Goal: Task Accomplishment & Management: Manage account settings

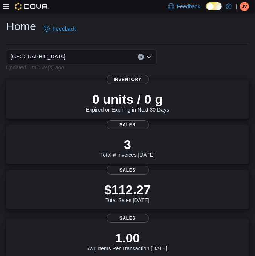
click at [5, 6] on icon at bounding box center [6, 6] width 6 height 5
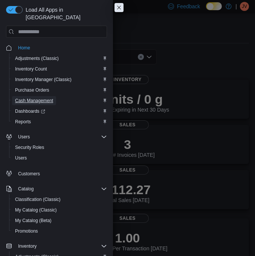
click at [37, 98] on span "Cash Management" at bounding box center [34, 101] width 38 height 6
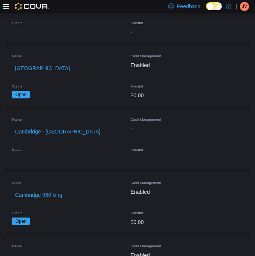
scroll to position [240, 0]
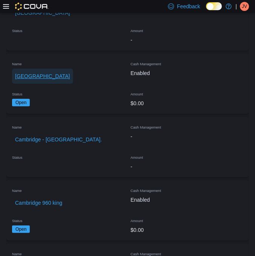
click at [30, 74] on span "[GEOGRAPHIC_DATA]" at bounding box center [42, 76] width 55 height 8
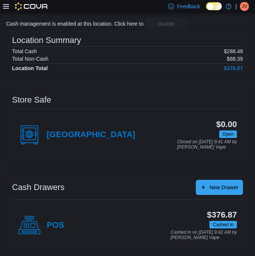
scroll to position [47, 0]
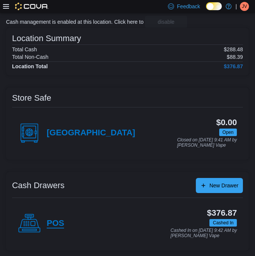
click at [54, 224] on h4 "POS" at bounding box center [55, 224] width 17 height 10
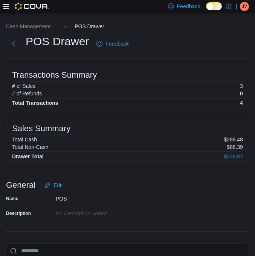
scroll to position [103, 0]
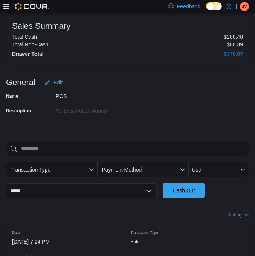
click at [171, 187] on span "Cash Out" at bounding box center [183, 190] width 33 height 15
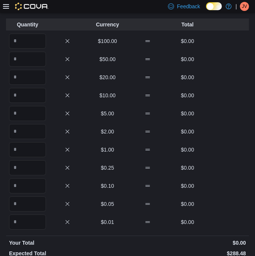
scroll to position [57, 0]
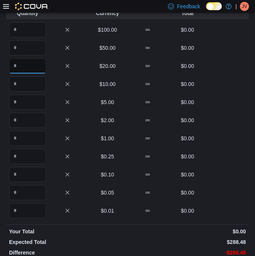
click at [27, 64] on input "Quantity" at bounding box center [27, 65] width 37 height 15
type input "*"
click at [40, 89] on input "Quantity" at bounding box center [27, 84] width 37 height 15
type input "*"
type input "**"
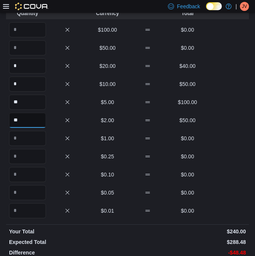
type input "**"
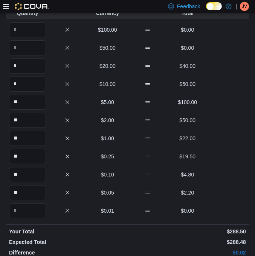
scroll to position [223, 0]
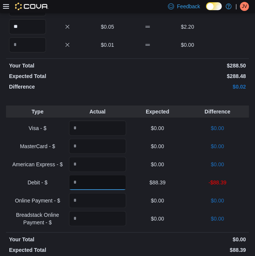
click at [97, 179] on input "Quantity" at bounding box center [97, 182] width 57 height 15
click at [116, 144] on input "Quantity" at bounding box center [97, 146] width 57 height 15
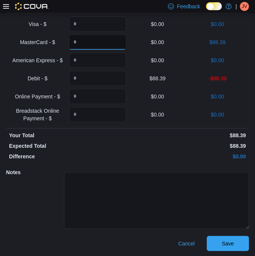
scroll to position [328, 0]
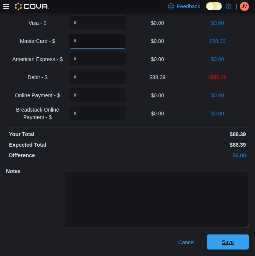
type input "*****"
click at [225, 239] on span "Save" at bounding box center [228, 242] width 33 height 15
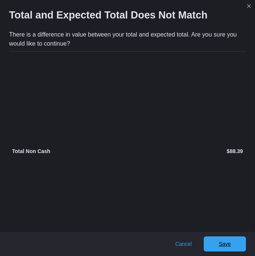
click at [225, 239] on span "Save" at bounding box center [224, 243] width 33 height 15
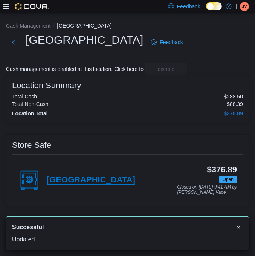
click at [63, 178] on h4 "[GEOGRAPHIC_DATA]" at bounding box center [91, 180] width 89 height 10
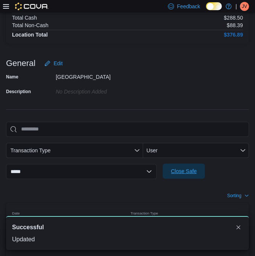
click at [192, 170] on span "Close Safe" at bounding box center [184, 171] width 26 height 8
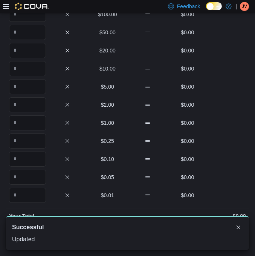
scroll to position [23, 0]
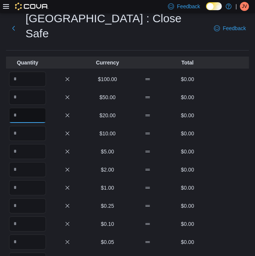
click at [38, 108] on input "Quantity" at bounding box center [27, 115] width 37 height 15
type input "*"
type input "**"
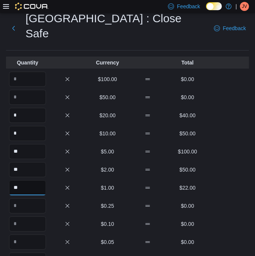
type input "**"
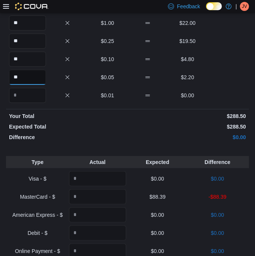
scroll to position [194, 0]
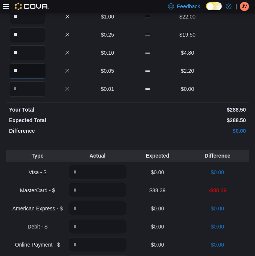
type input "**"
click at [109, 183] on input "Quantity" at bounding box center [97, 190] width 57 height 15
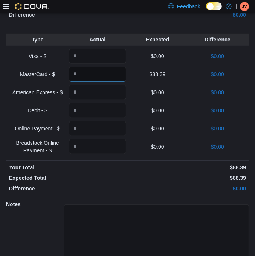
scroll to position [328, 0]
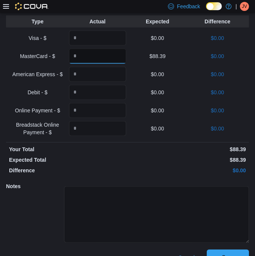
type input "*****"
click at [244, 250] on span "Save" at bounding box center [228, 257] width 33 height 15
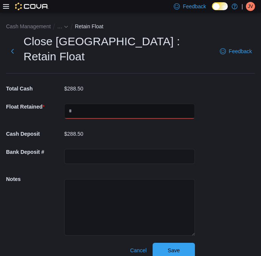
drag, startPoint x: 87, startPoint y: 92, endPoint x: 78, endPoint y: 90, distance: 8.9
click at [89, 104] on input "text" at bounding box center [129, 111] width 130 height 15
type input "***"
click at [173, 246] on span "Save" at bounding box center [173, 250] width 12 height 8
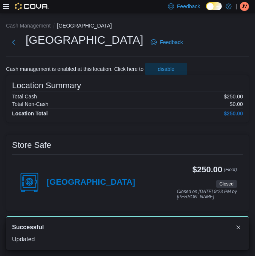
click at [242, 7] on span "JV" at bounding box center [244, 6] width 5 height 9
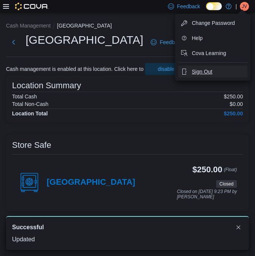
click at [211, 70] on span "Sign Out" at bounding box center [202, 72] width 20 height 8
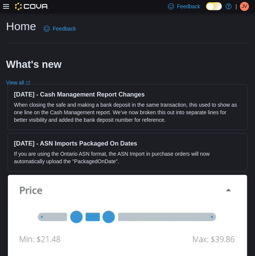
click at [245, 6] on span "JV" at bounding box center [244, 6] width 5 height 9
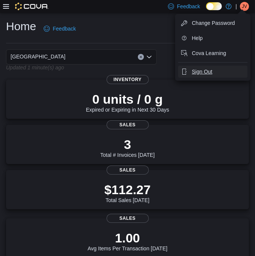
click at [208, 72] on span "Sign Out" at bounding box center [202, 72] width 20 height 8
